Goal: Check status: Check status

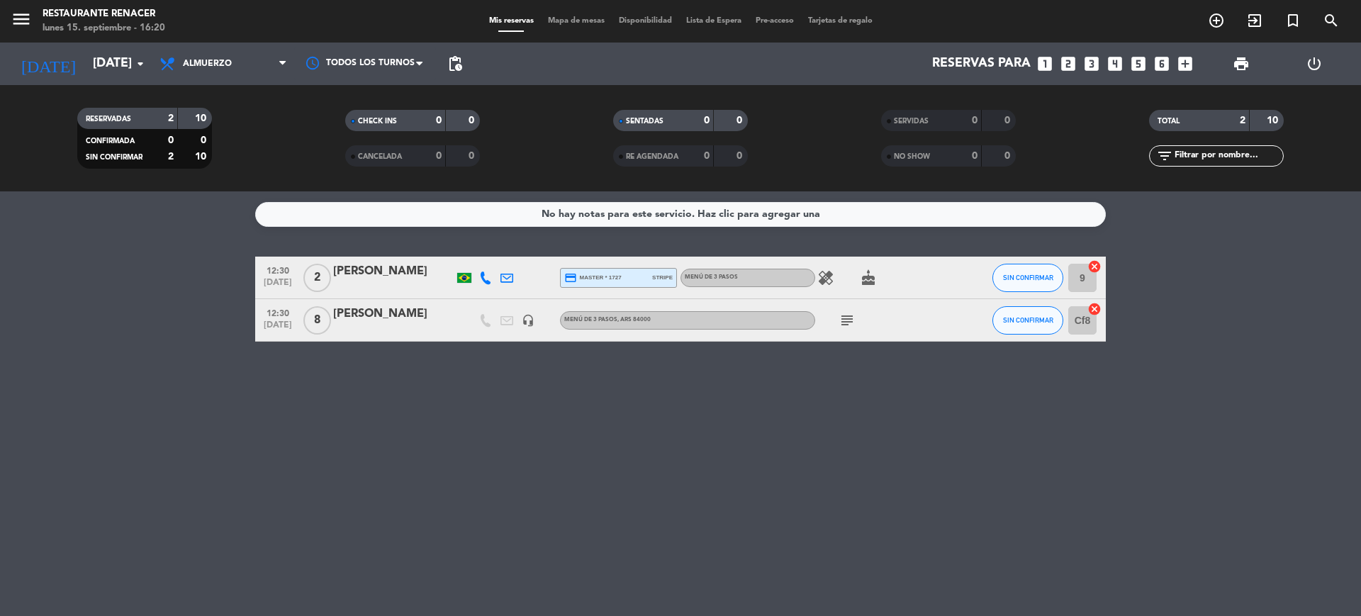
click at [845, 317] on icon "subject" at bounding box center [847, 320] width 17 height 17
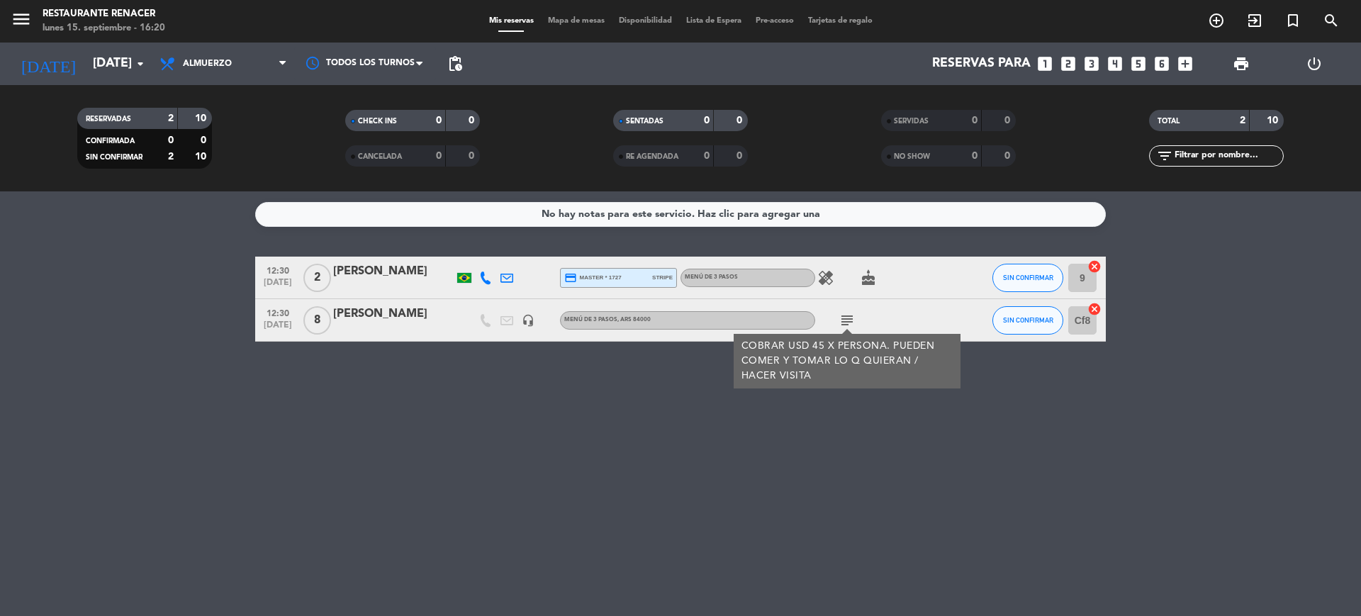
click at [850, 318] on icon "subject" at bounding box center [847, 320] width 17 height 17
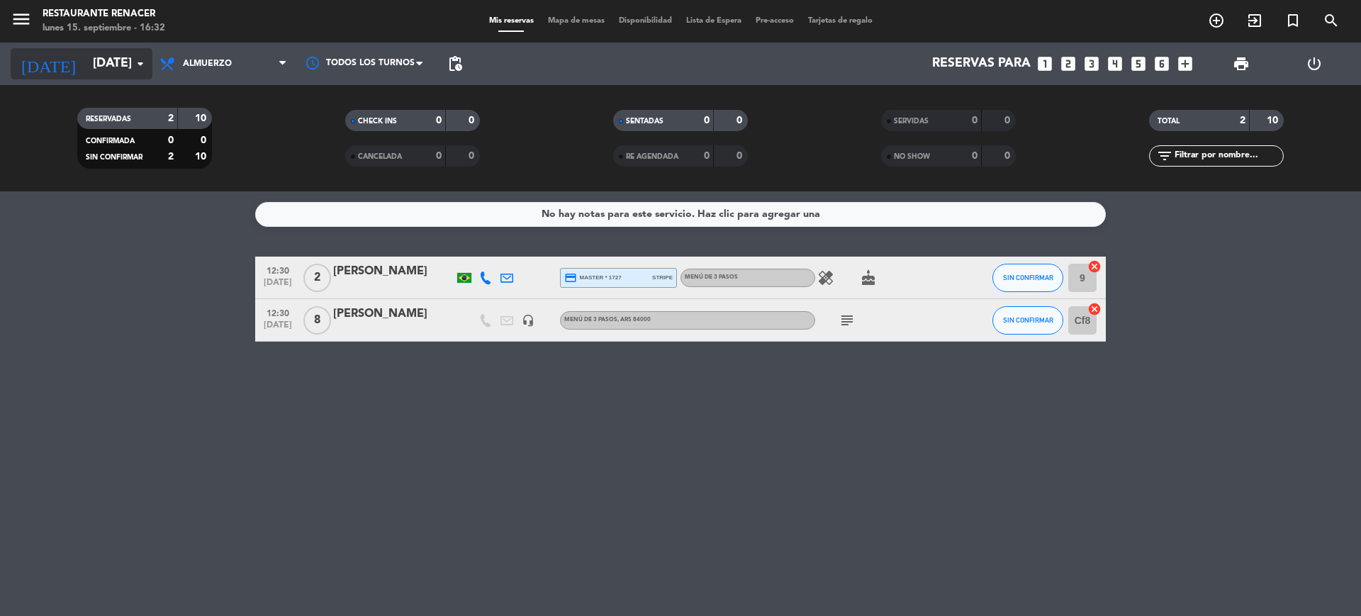
click at [111, 62] on input "[DATE]" at bounding box center [168, 64] width 164 height 28
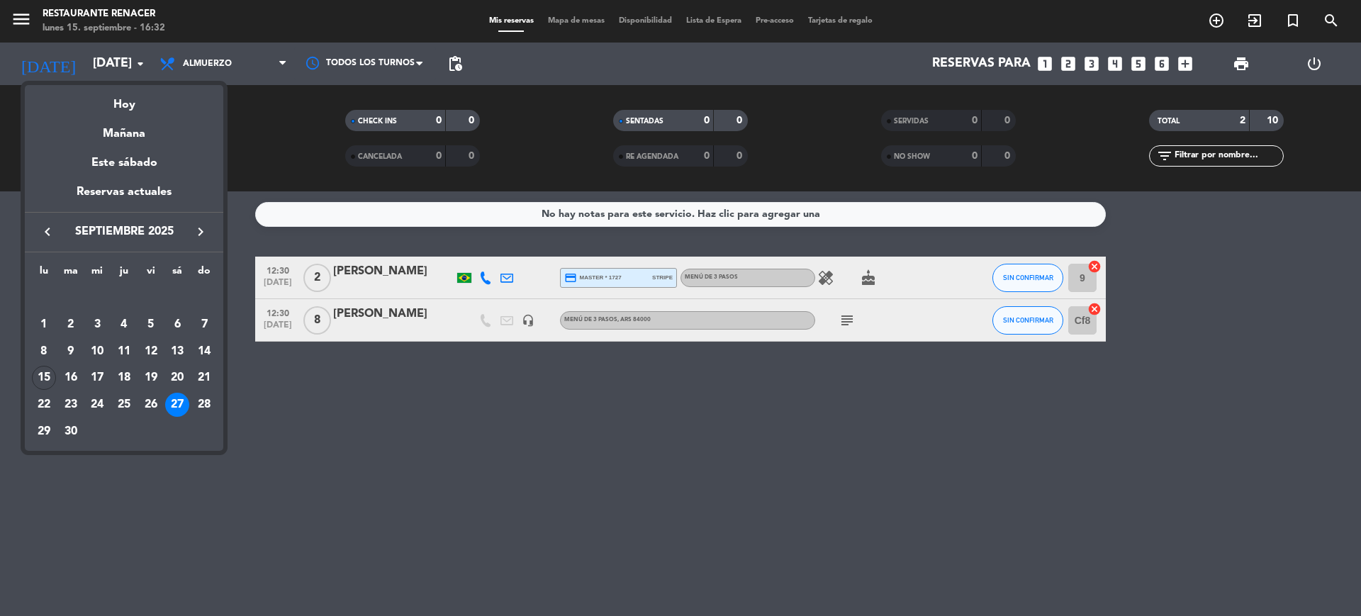
click at [198, 229] on icon "keyboard_arrow_right" at bounding box center [200, 231] width 17 height 17
click at [105, 347] on div "8" at bounding box center [97, 352] width 24 height 24
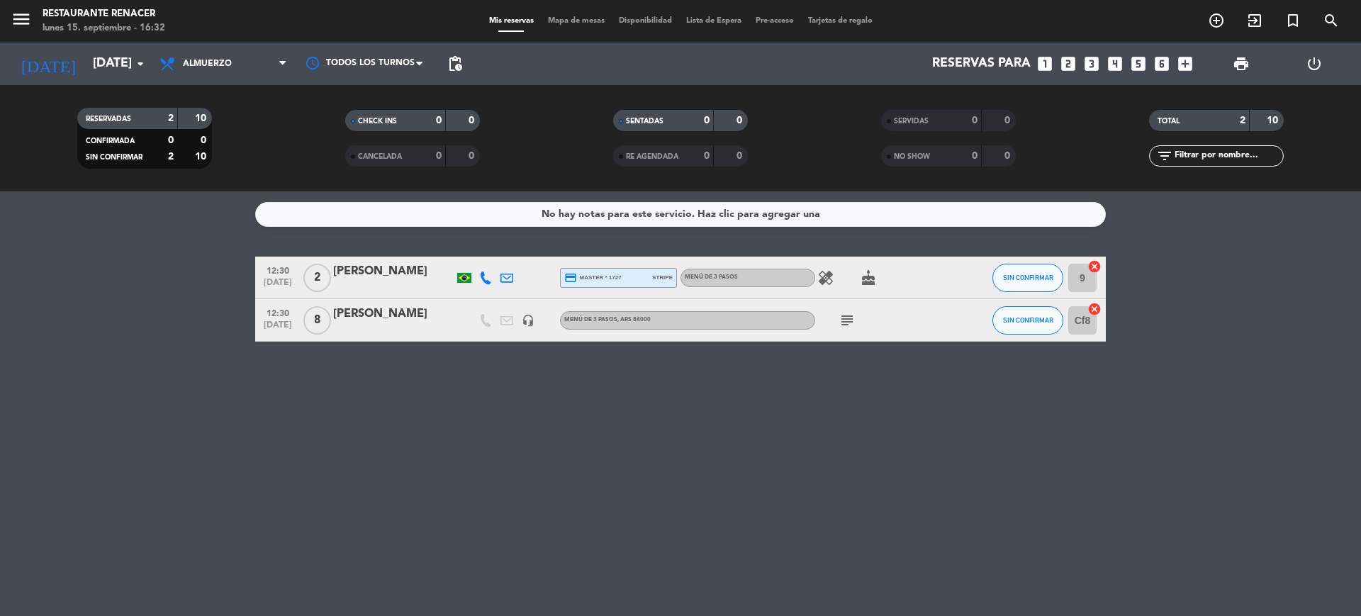
type input "[DATE]"
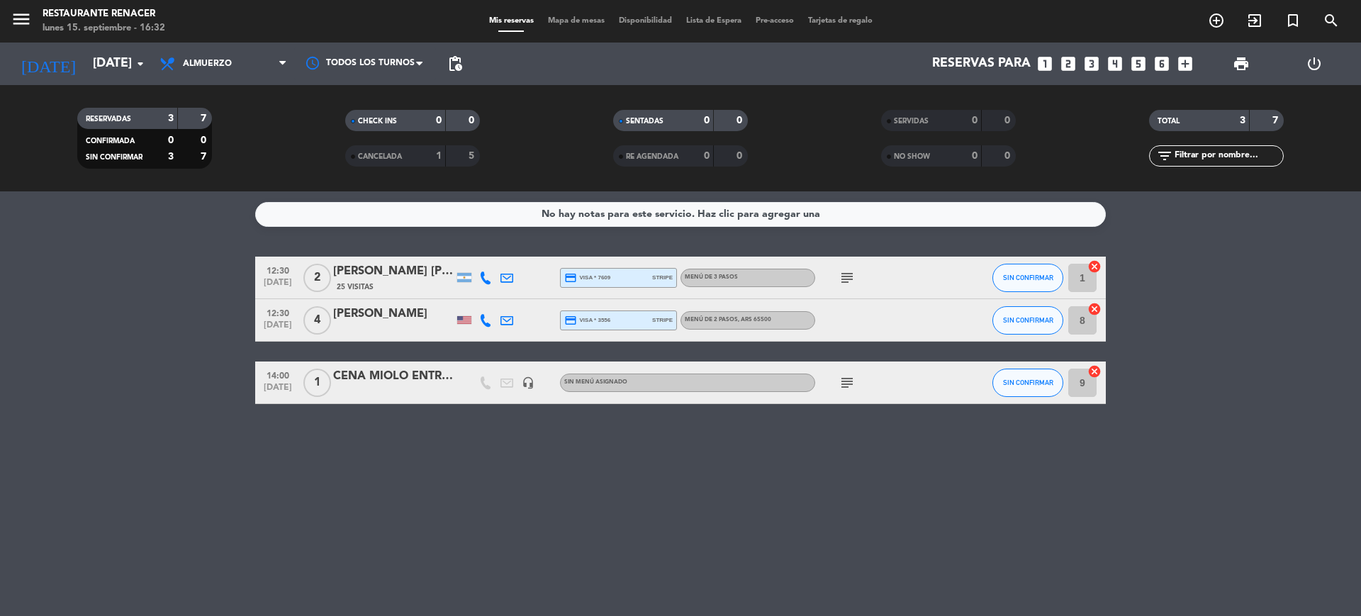
click at [839, 274] on icon "subject" at bounding box center [847, 277] width 17 height 17
click at [850, 273] on icon "subject" at bounding box center [847, 277] width 17 height 17
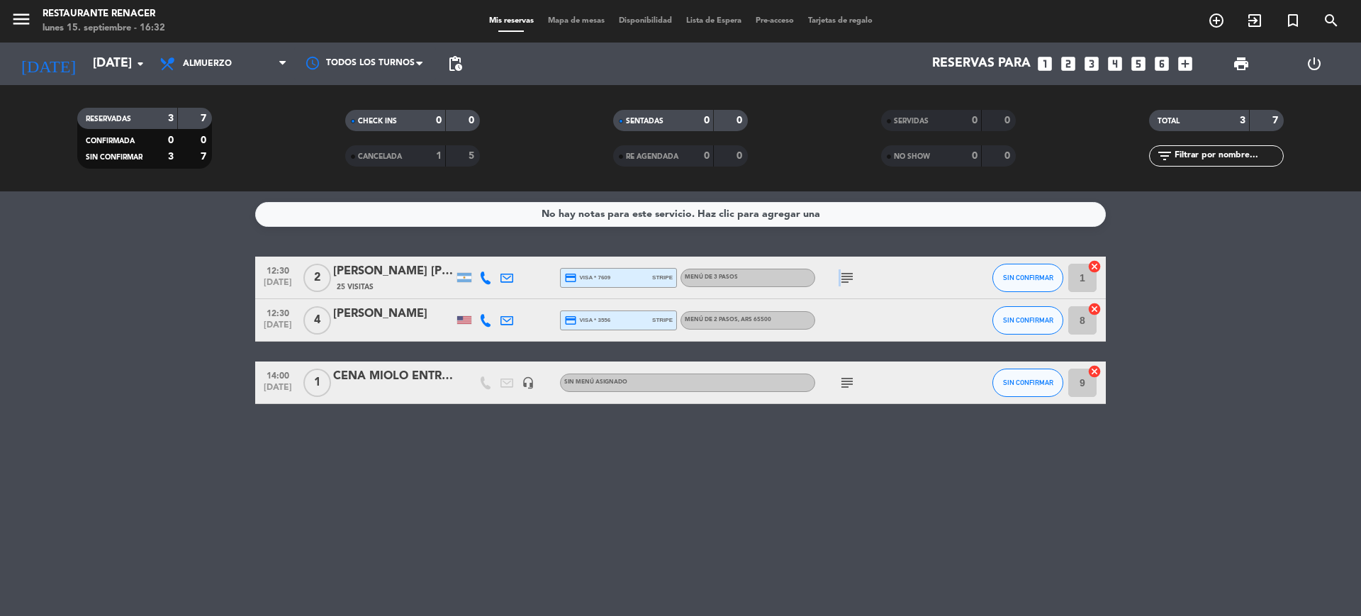
click at [850, 273] on icon "subject" at bounding box center [847, 277] width 17 height 17
